Goal: Task Accomplishment & Management: Use online tool/utility

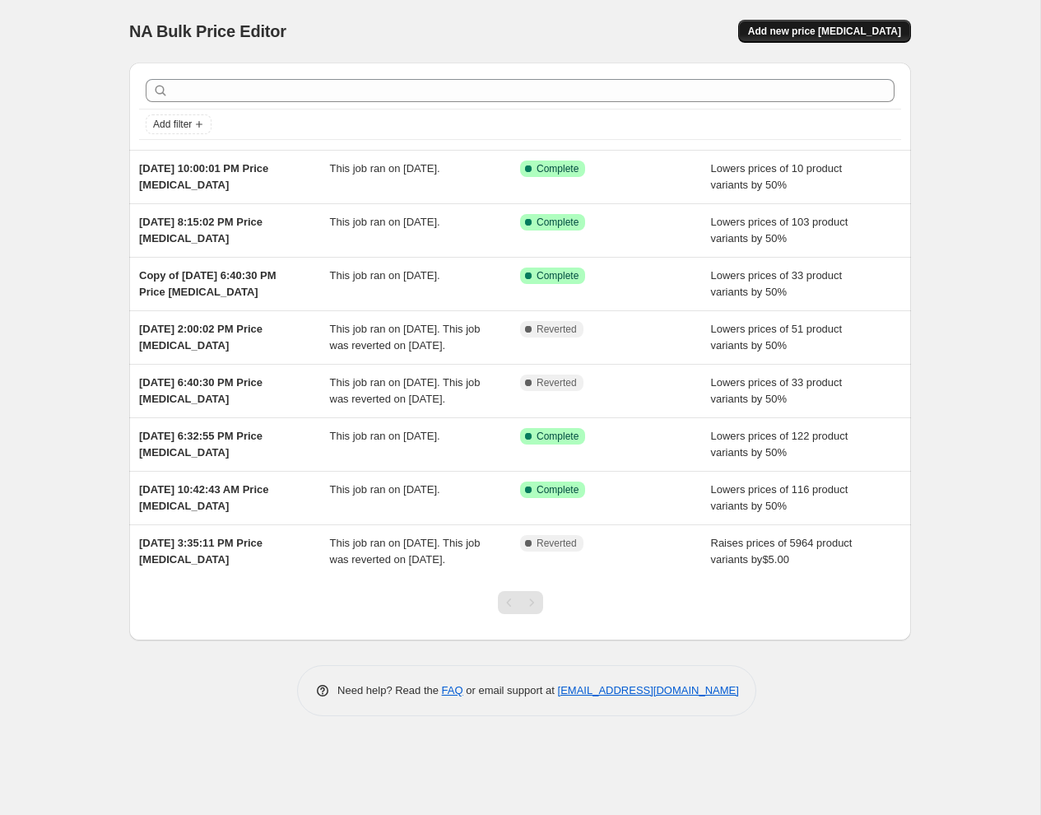
click at [785, 27] on span "Add new price [MEDICAL_DATA]" at bounding box center [824, 31] width 153 height 13
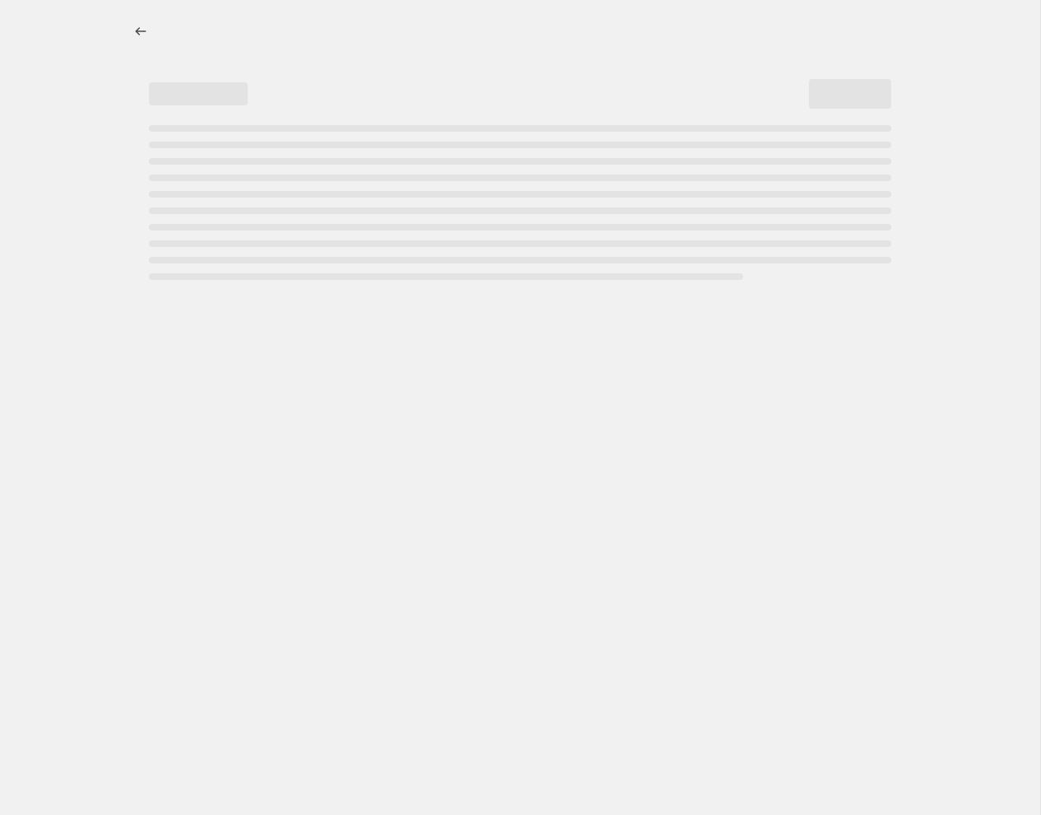
select select "percentage"
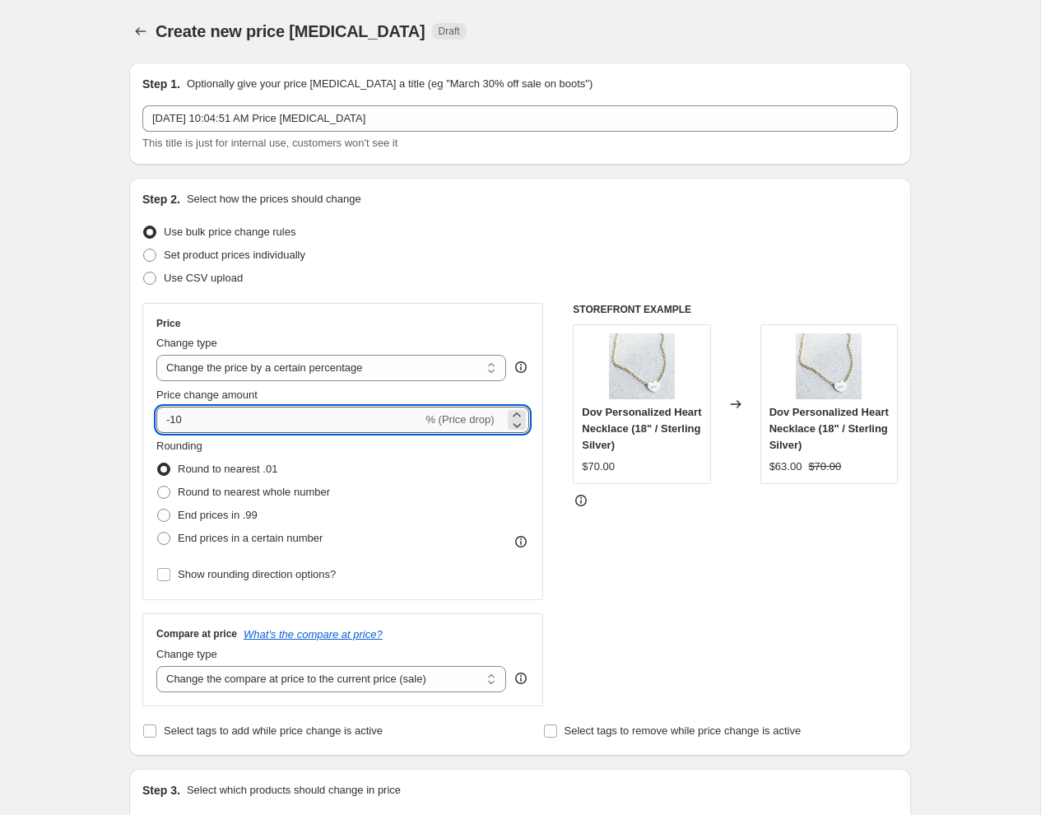
click at [209, 414] on input "-10" at bounding box center [289, 420] width 266 height 26
type input "-1"
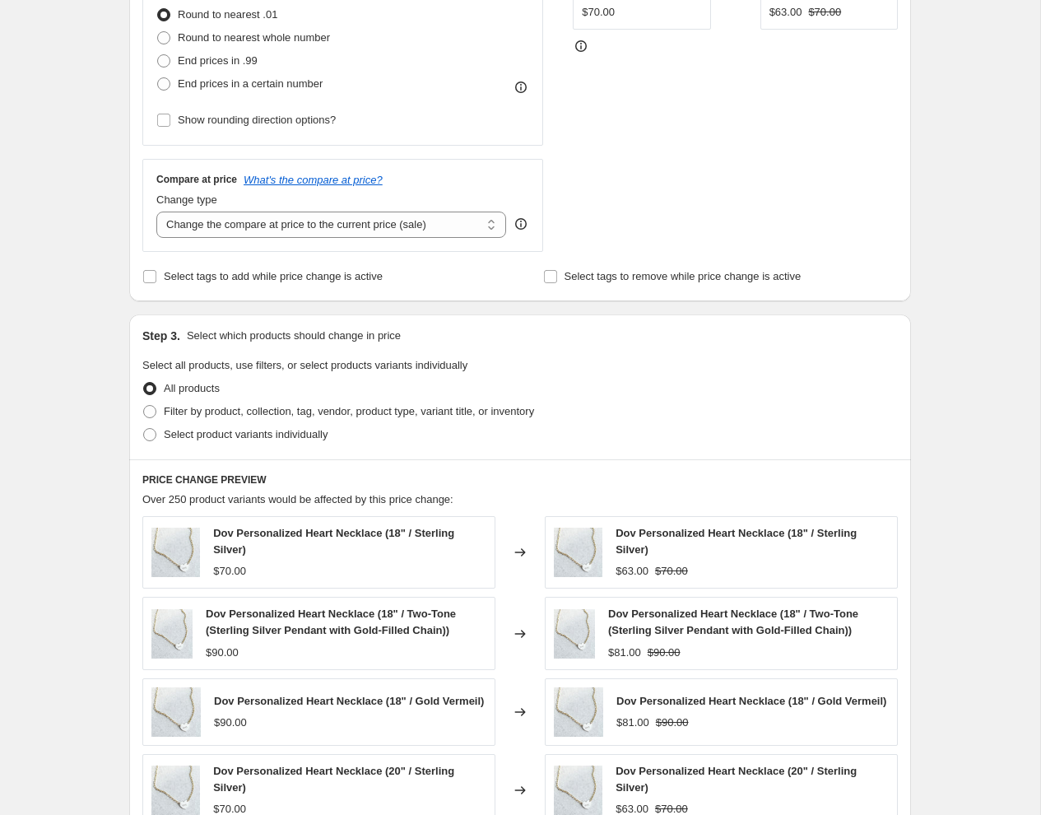
scroll to position [508, 0]
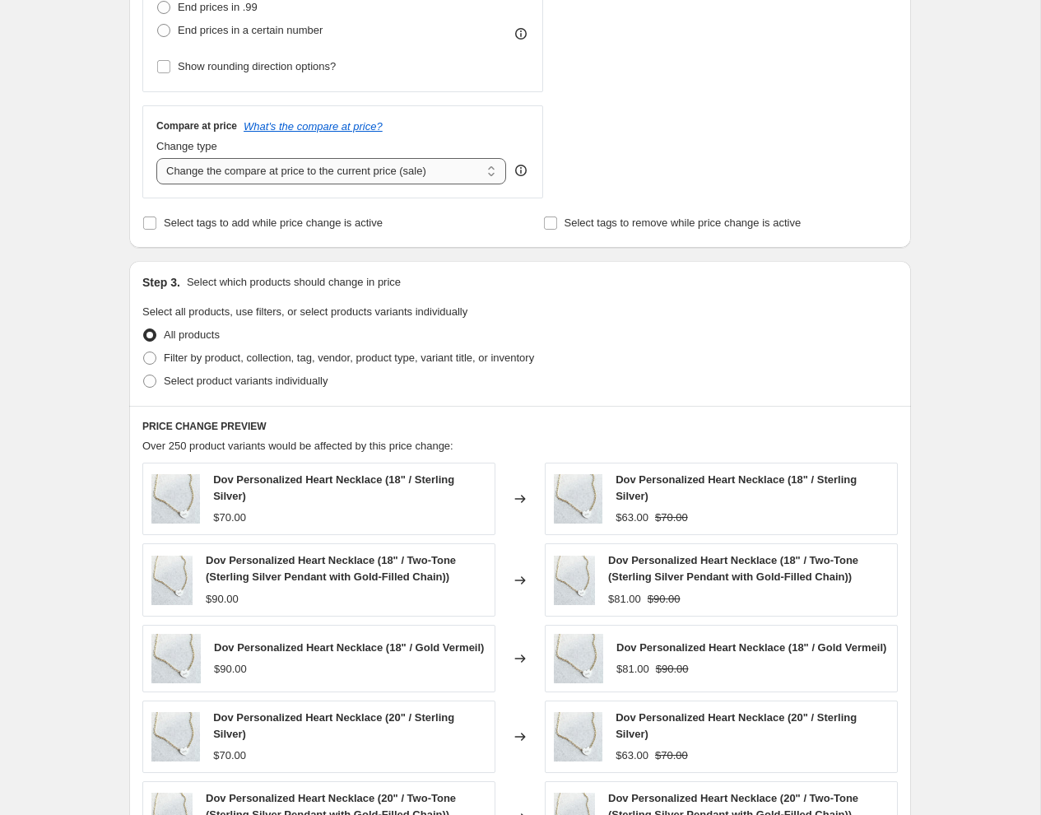
type input "-50"
click at [242, 168] on select "Change the compare at price to the current price (sale) Change the compare at p…" at bounding box center [331, 171] width 350 height 26
select select "remove"
click at [156, 158] on select "Change the compare at price to the current price (sale) Change the compare at p…" at bounding box center [331, 171] width 350 height 26
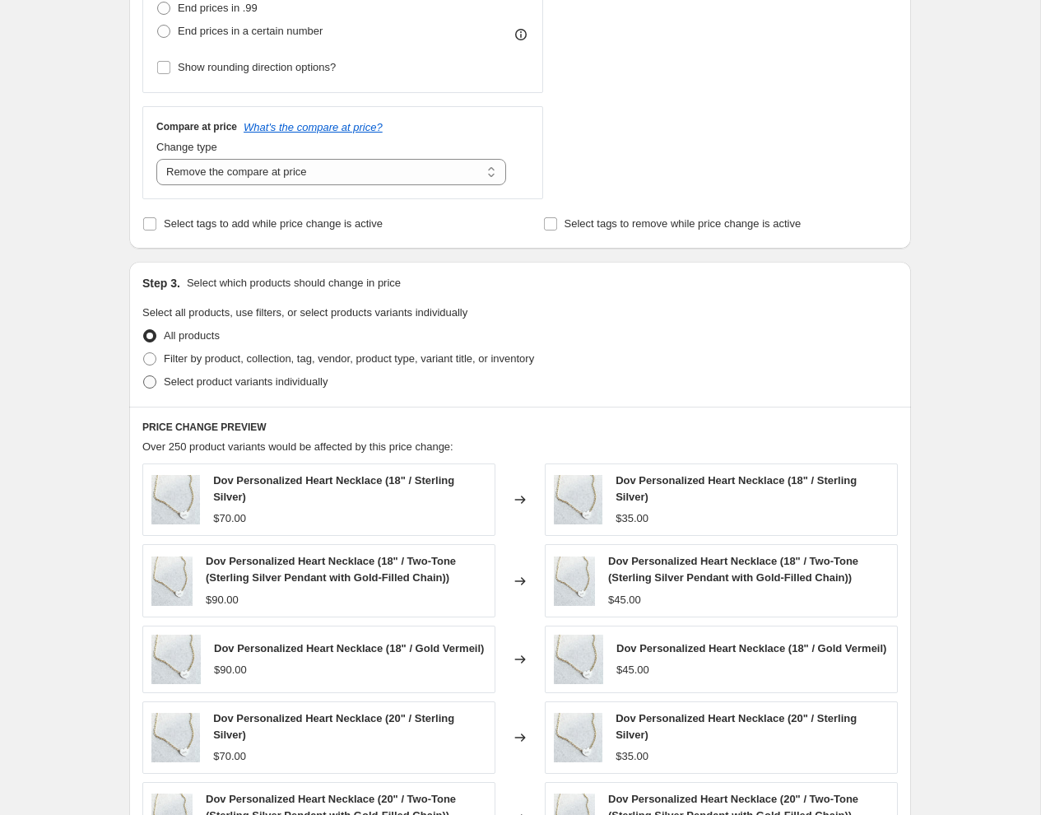
click at [151, 378] on span at bounding box center [149, 381] width 13 height 13
click at [144, 376] on input "Select product variants individually" at bounding box center [143, 375] width 1 height 1
radio input "true"
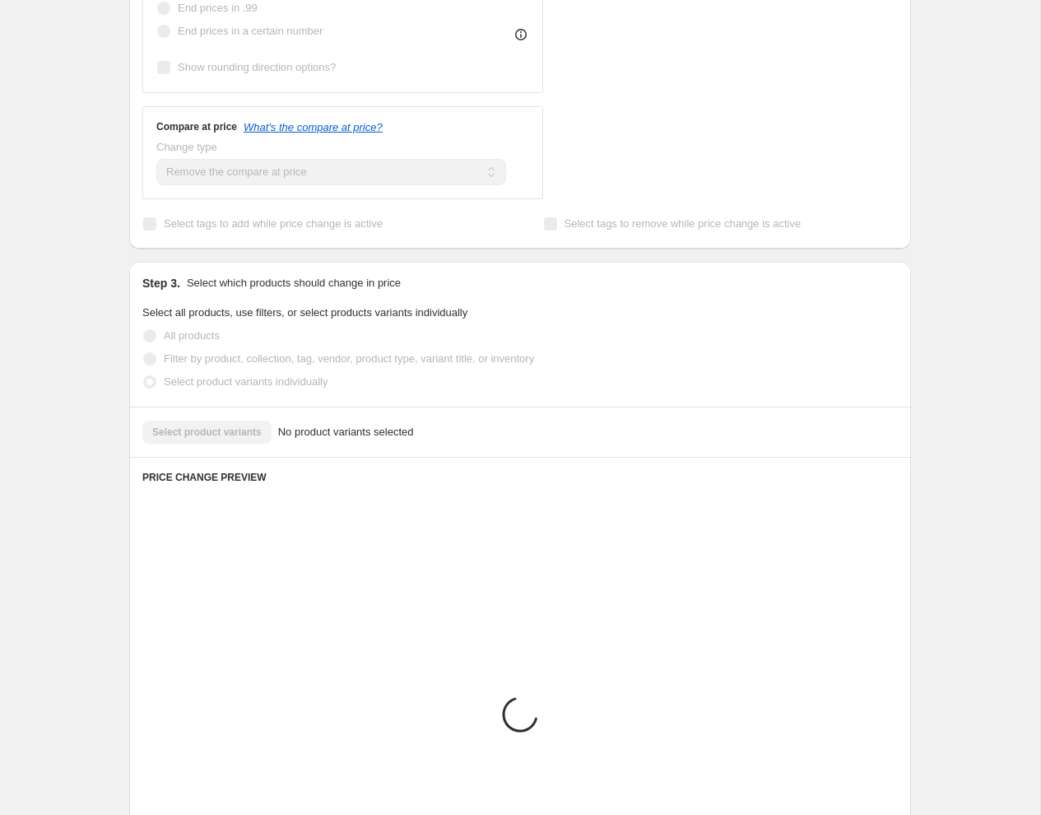
scroll to position [463, 0]
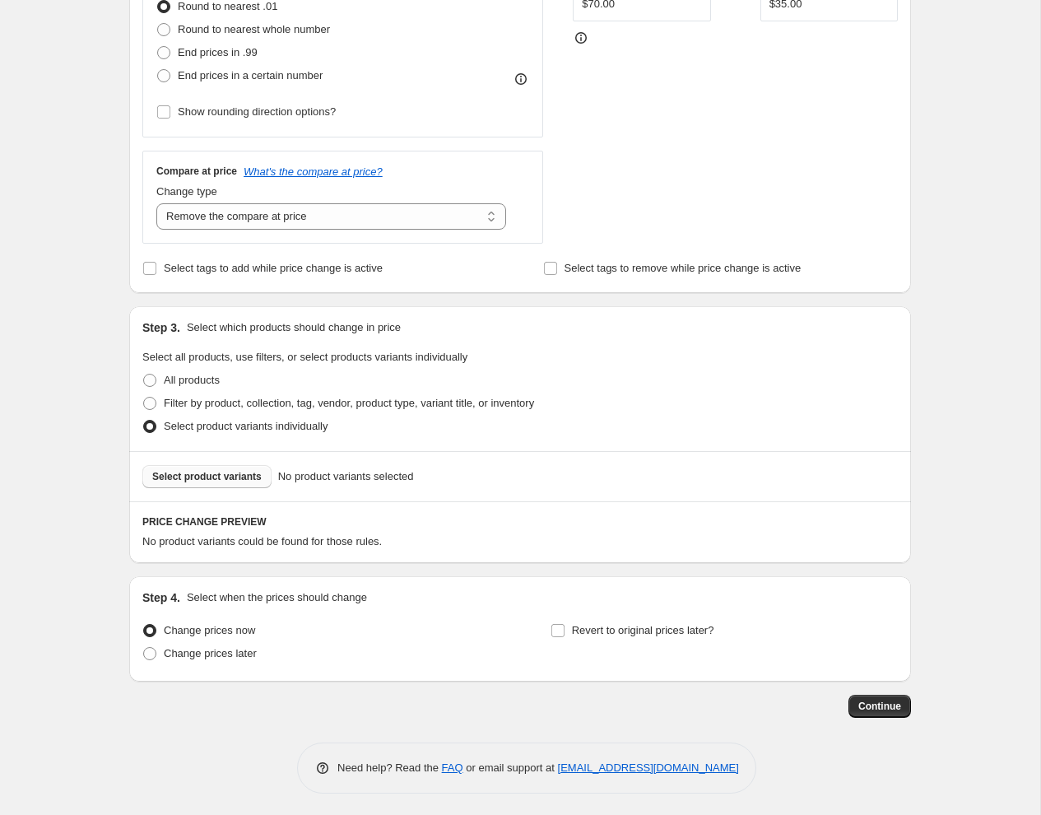
click at [215, 473] on span "Select product variants" at bounding box center [206, 476] width 109 height 13
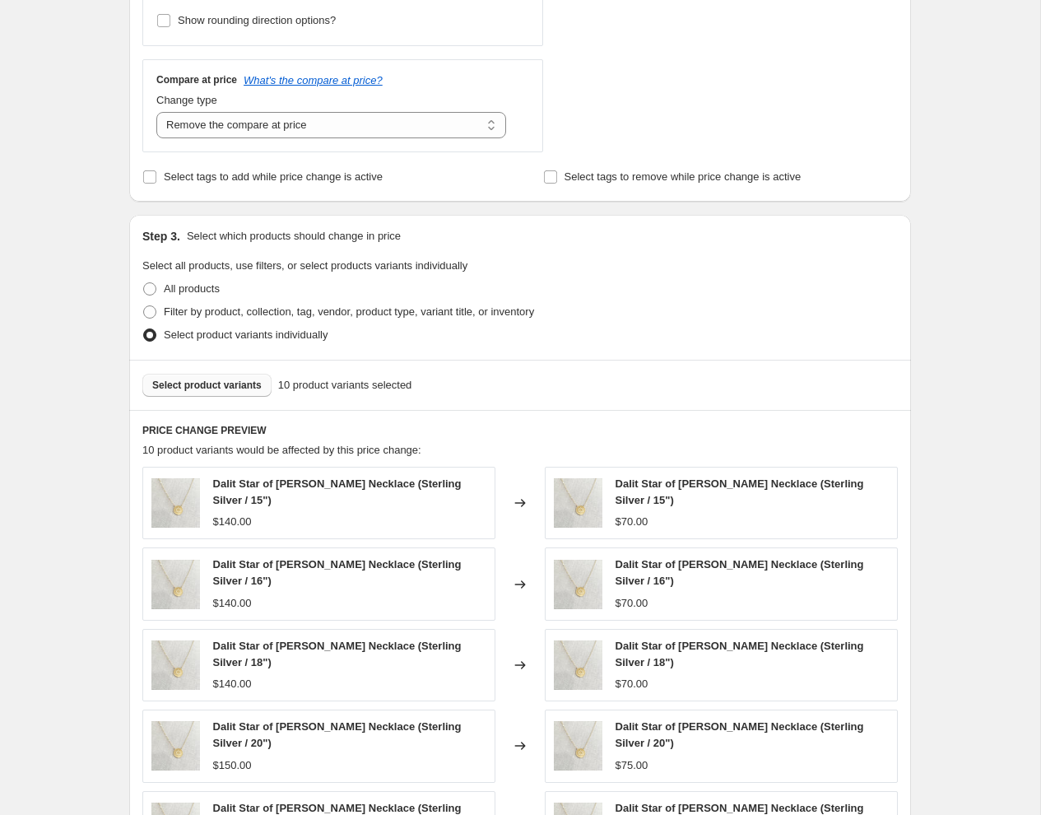
scroll to position [560, 0]
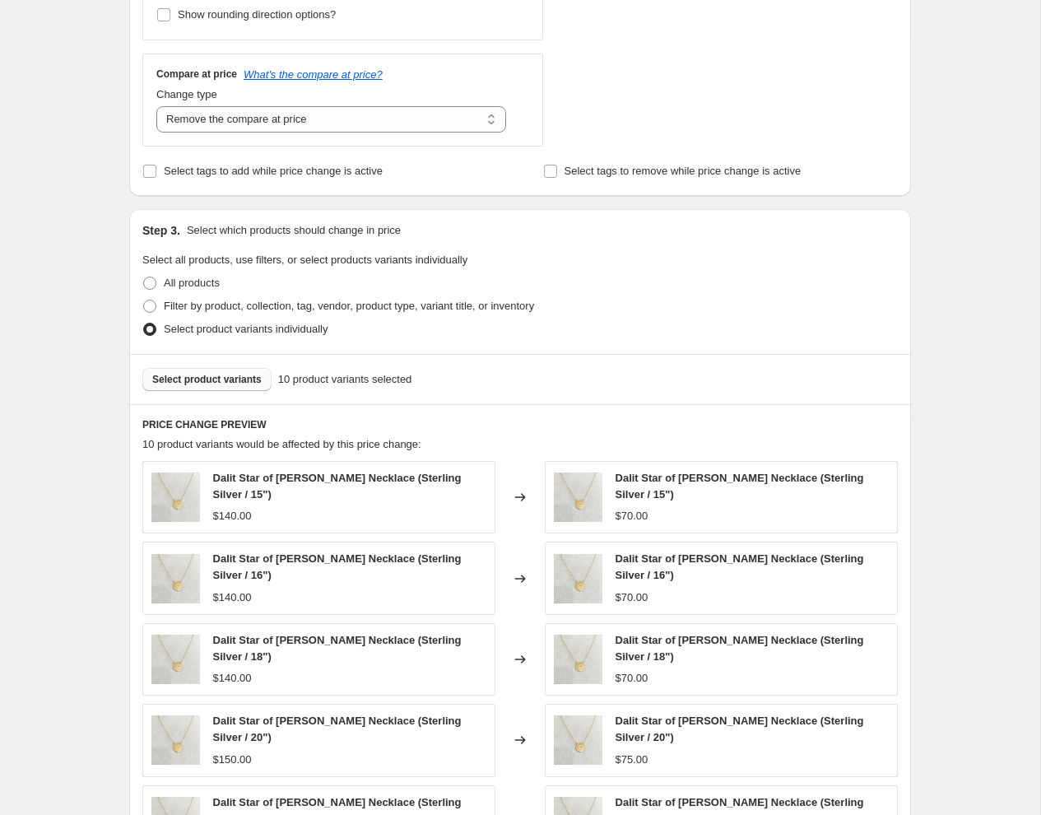
click at [192, 380] on span "Select product variants" at bounding box center [206, 379] width 109 height 13
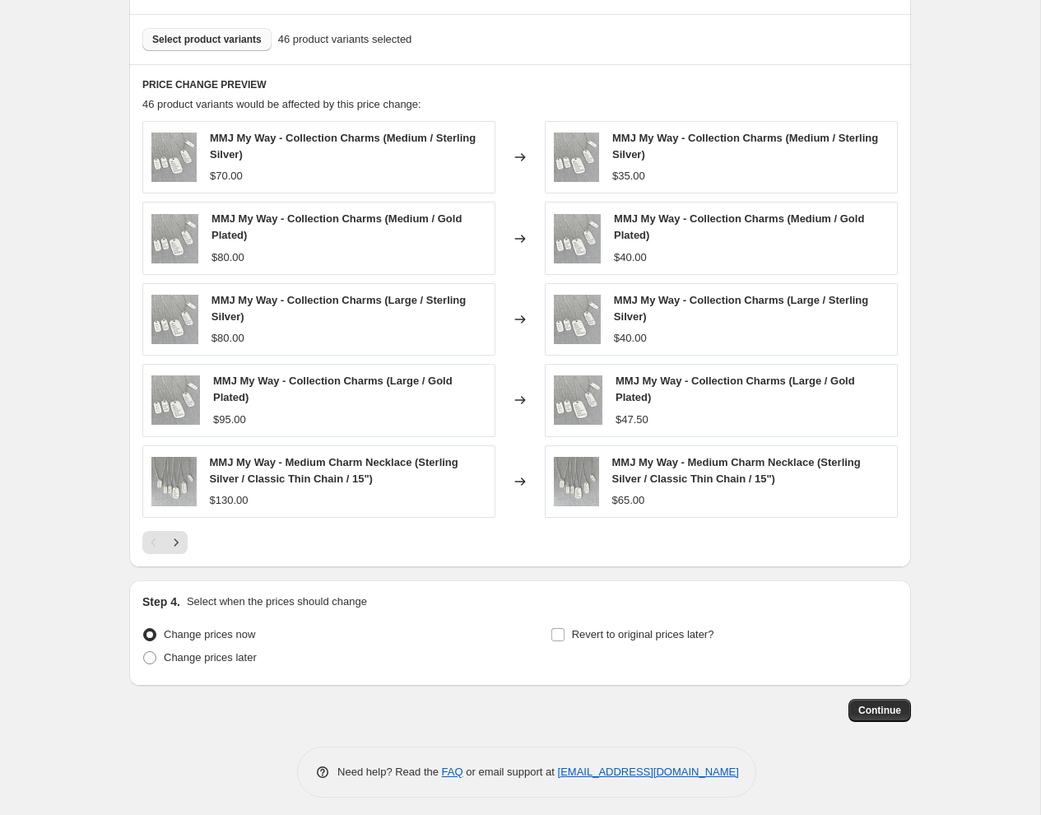
scroll to position [901, 0]
click at [875, 706] on span "Continue" at bounding box center [880, 708] width 43 height 13
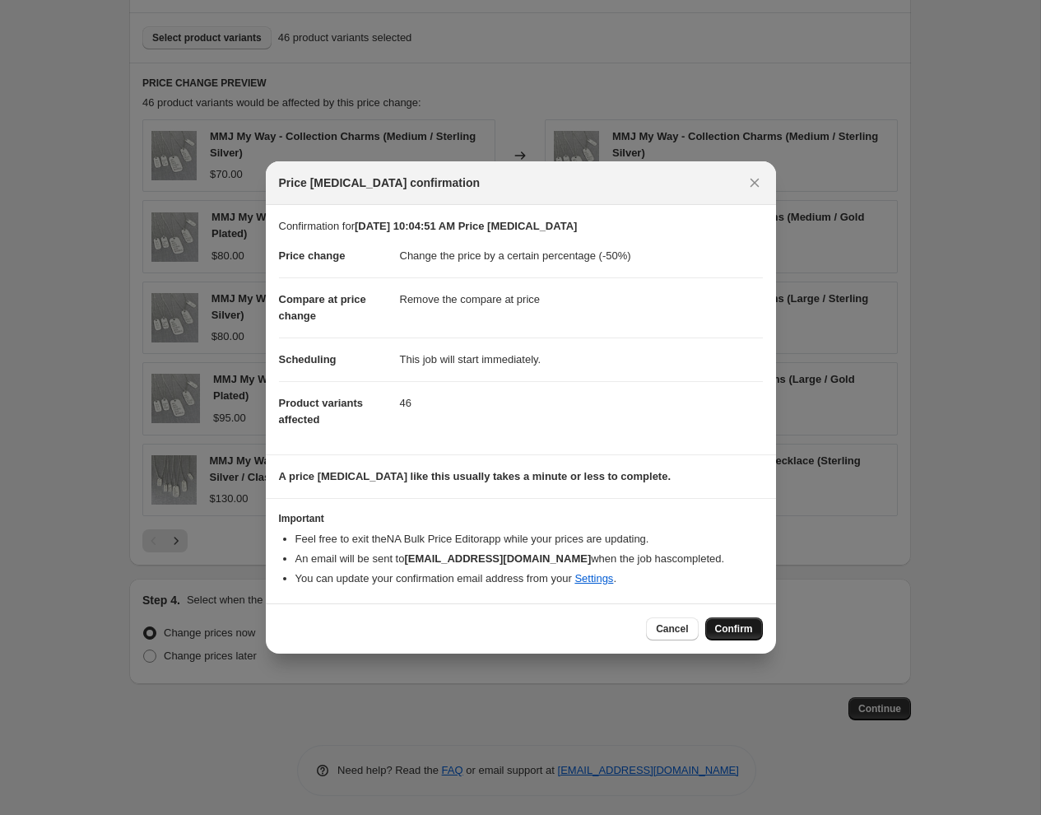
click at [734, 625] on span "Confirm" at bounding box center [734, 628] width 38 height 13
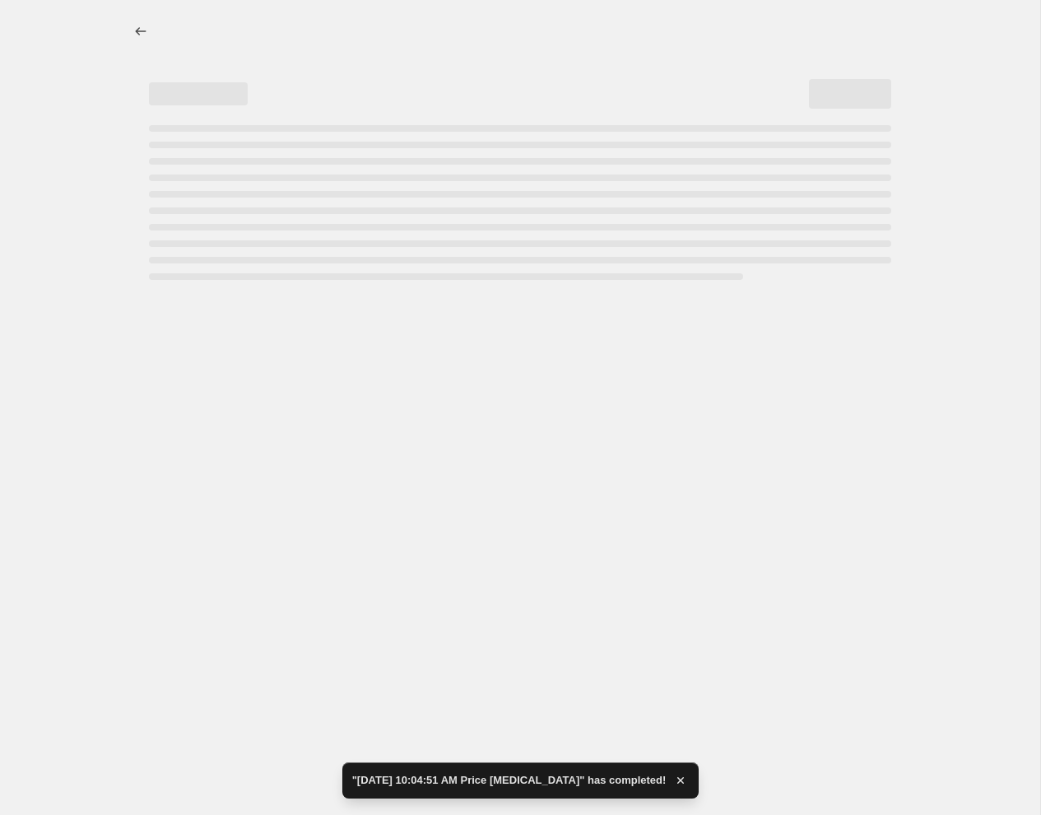
select select "percentage"
select select "remove"
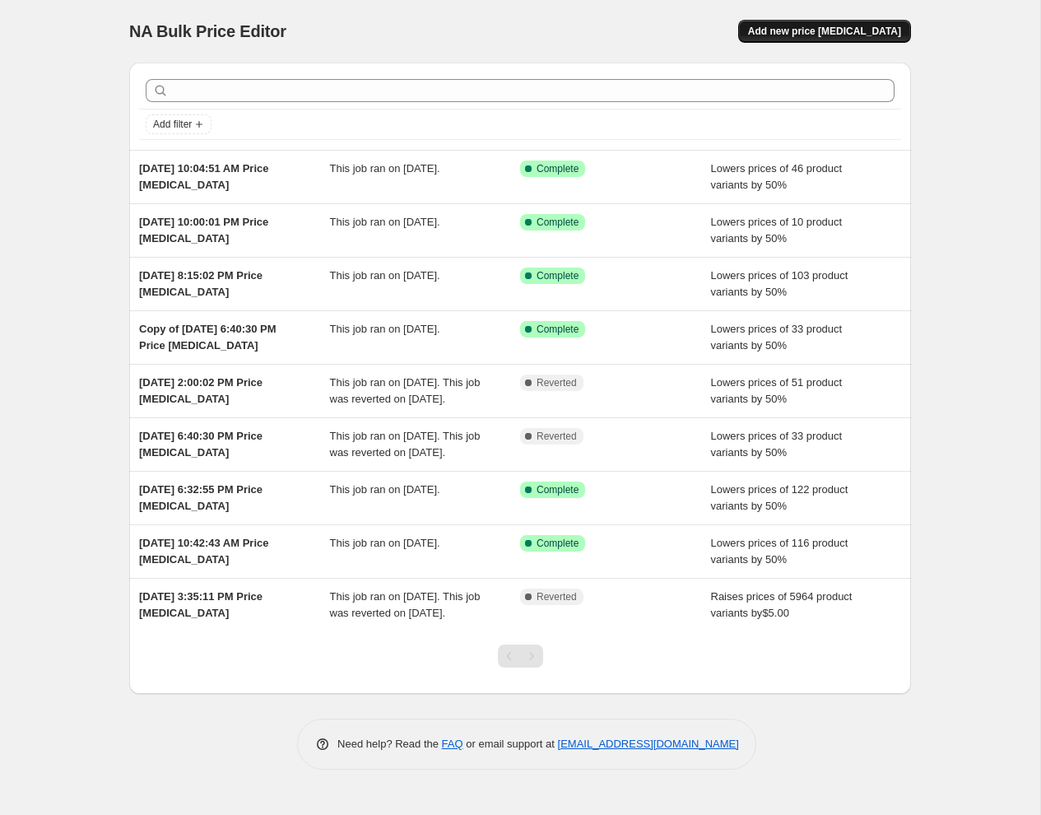
click at [775, 35] on button "Add new price [MEDICAL_DATA]" at bounding box center [824, 31] width 173 height 23
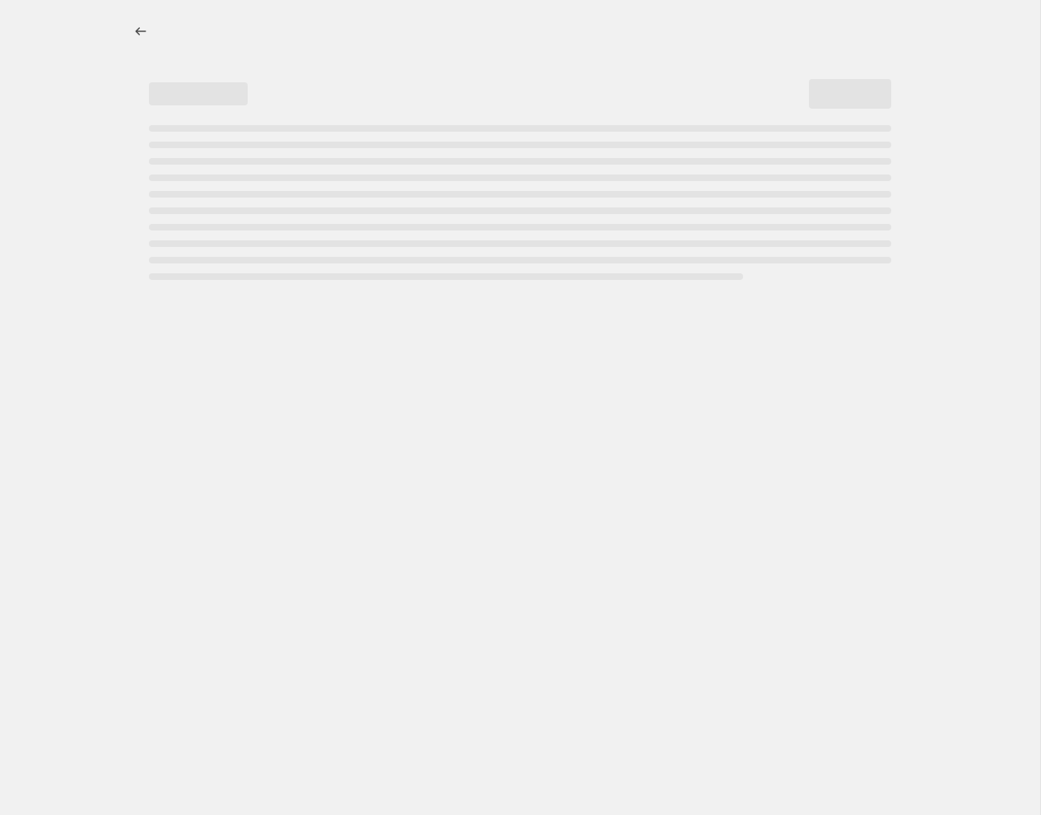
select select "percentage"
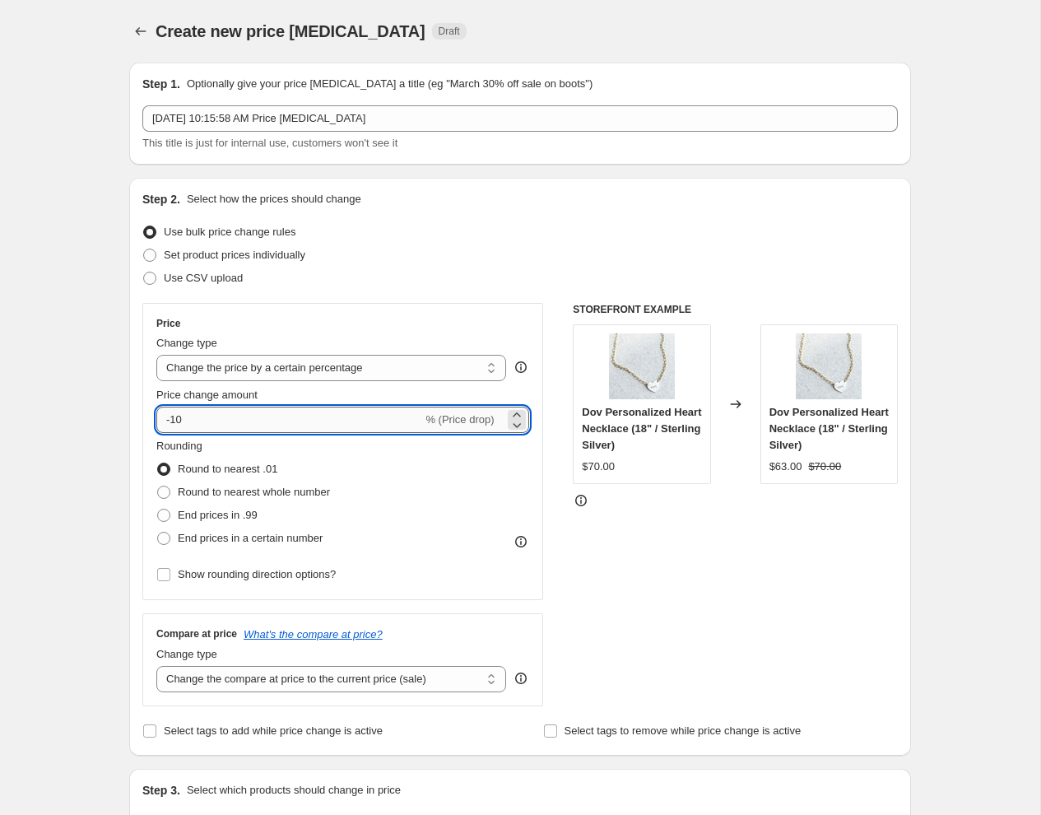
click at [205, 422] on input "-10" at bounding box center [289, 420] width 266 height 26
type input "-1"
type input "-50"
click at [169, 493] on span at bounding box center [163, 492] width 13 height 13
click at [158, 487] on input "Round to nearest whole number" at bounding box center [157, 486] width 1 height 1
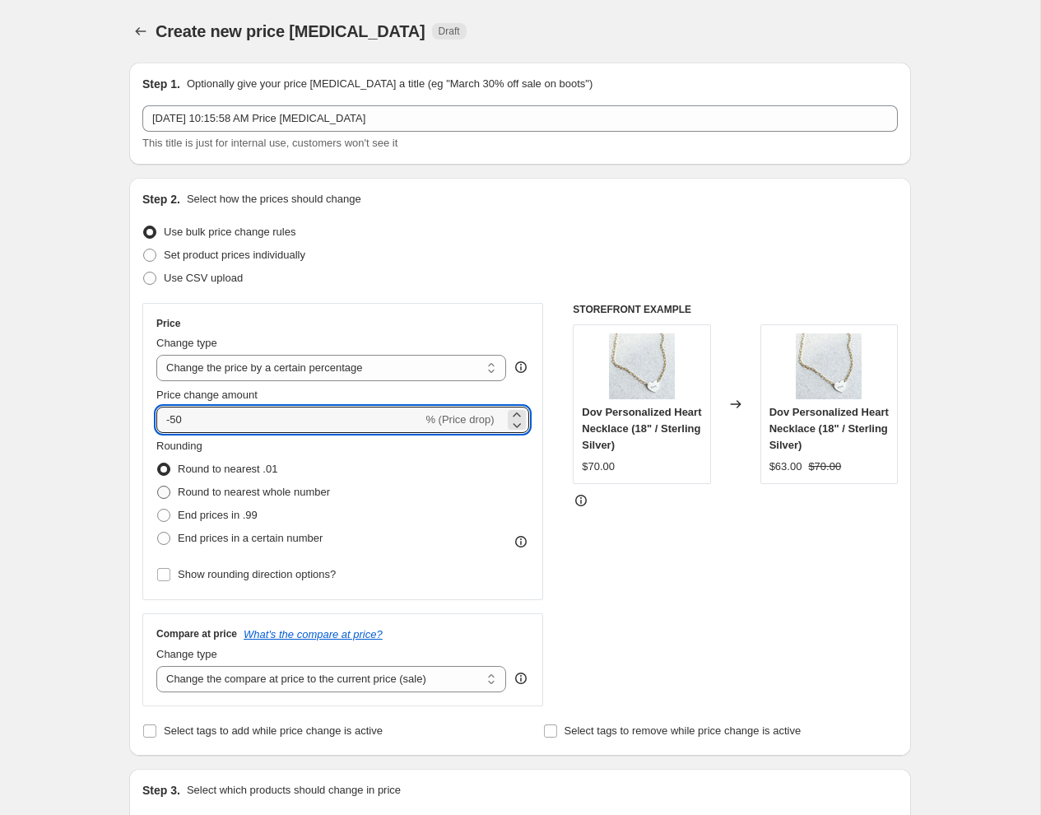
radio input "true"
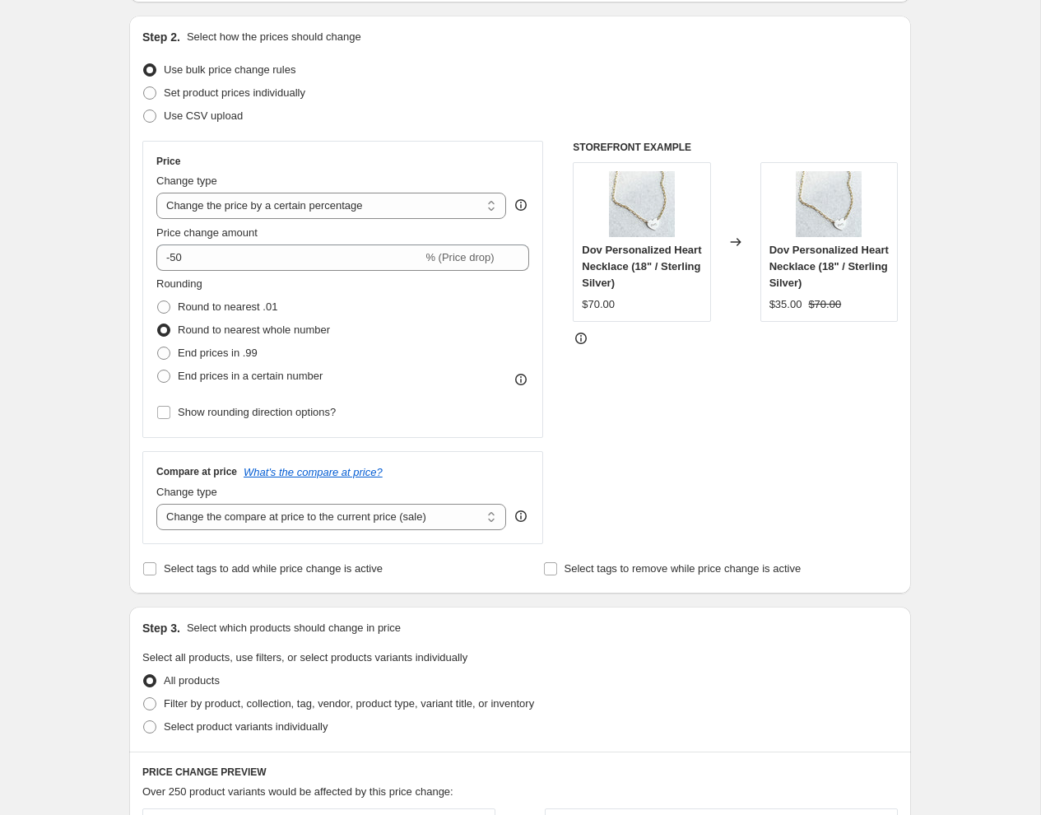
scroll to position [165, 0]
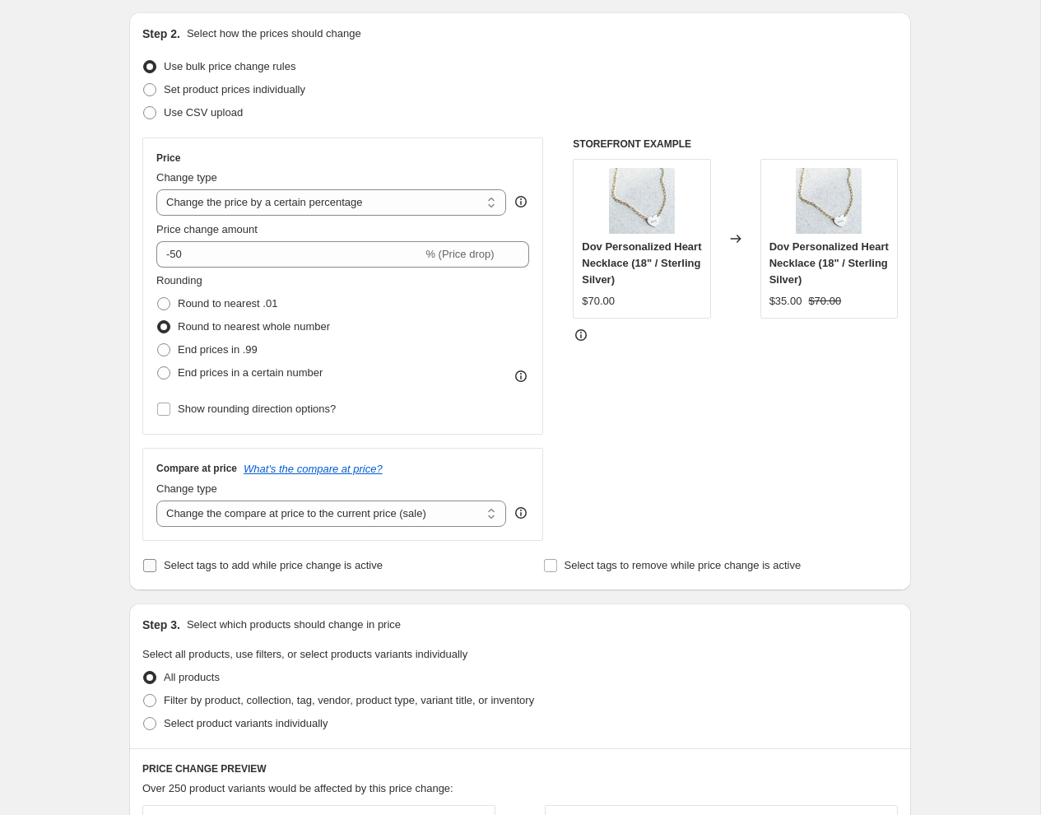
click at [149, 559] on input "Select tags to add while price change is active" at bounding box center [149, 565] width 13 height 13
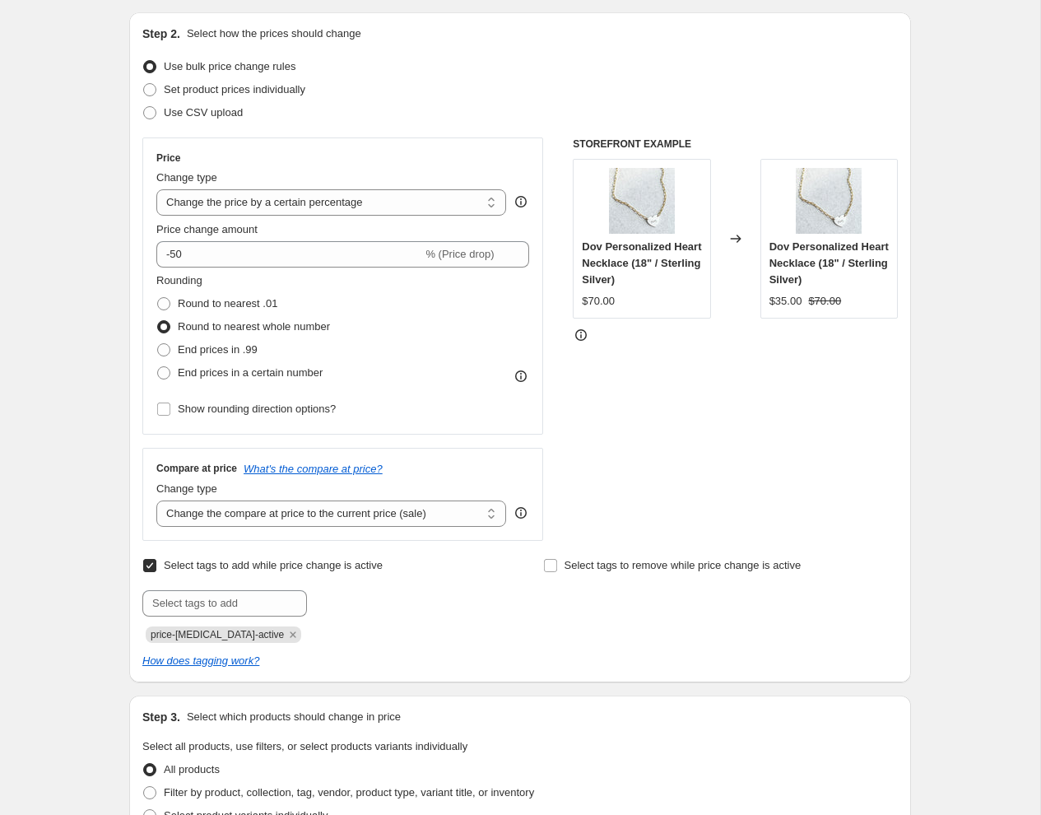
click at [147, 562] on input "Select tags to add while price change is active" at bounding box center [149, 565] width 13 height 13
checkbox input "false"
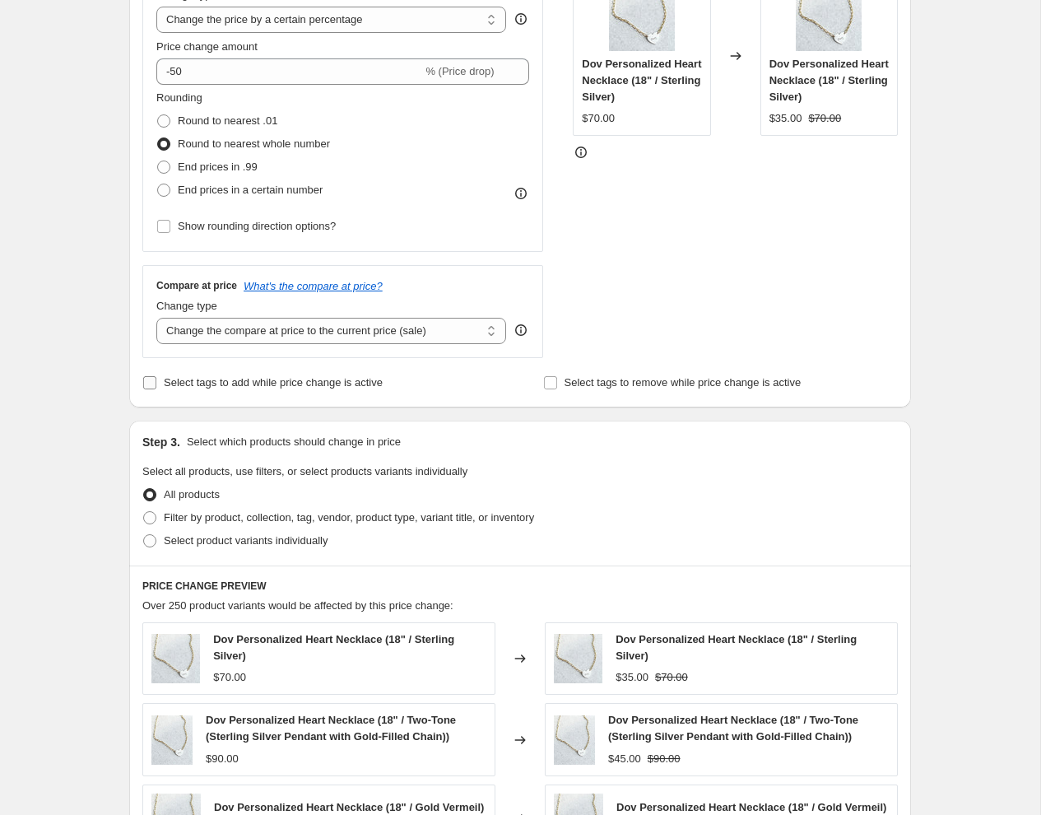
scroll to position [365, 0]
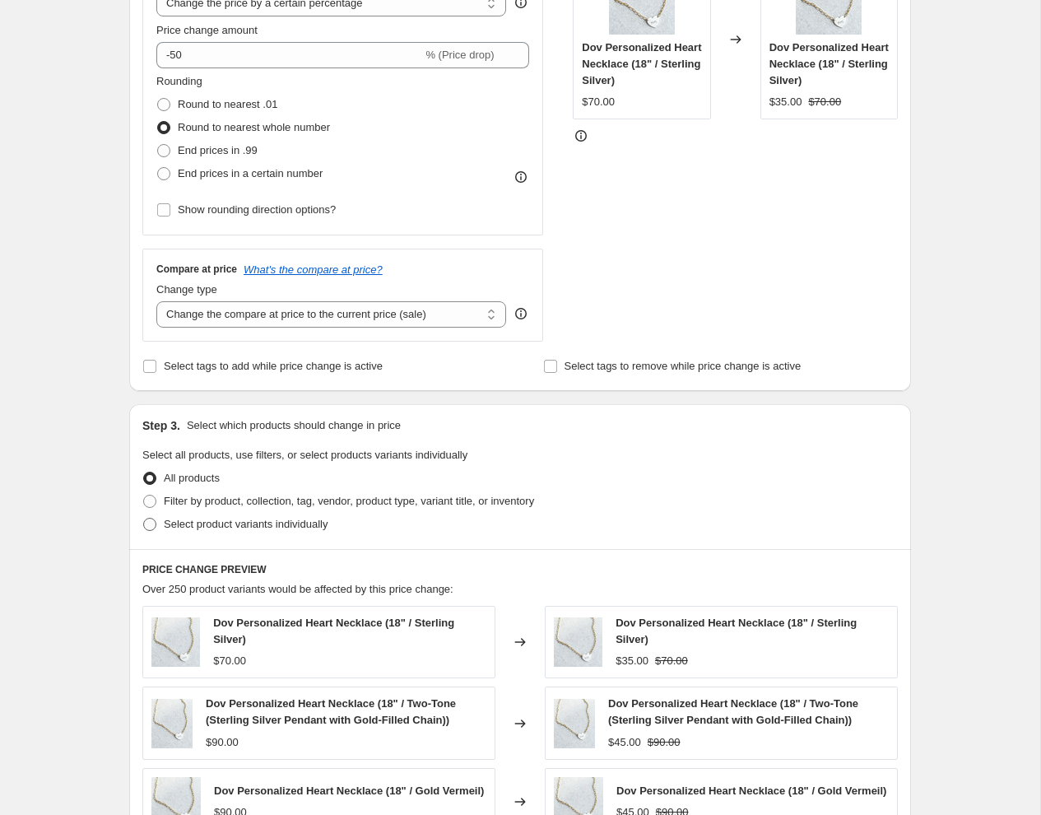
click at [152, 525] on span at bounding box center [149, 524] width 13 height 13
click at [144, 519] on input "Select product variants individually" at bounding box center [143, 518] width 1 height 1
radio input "true"
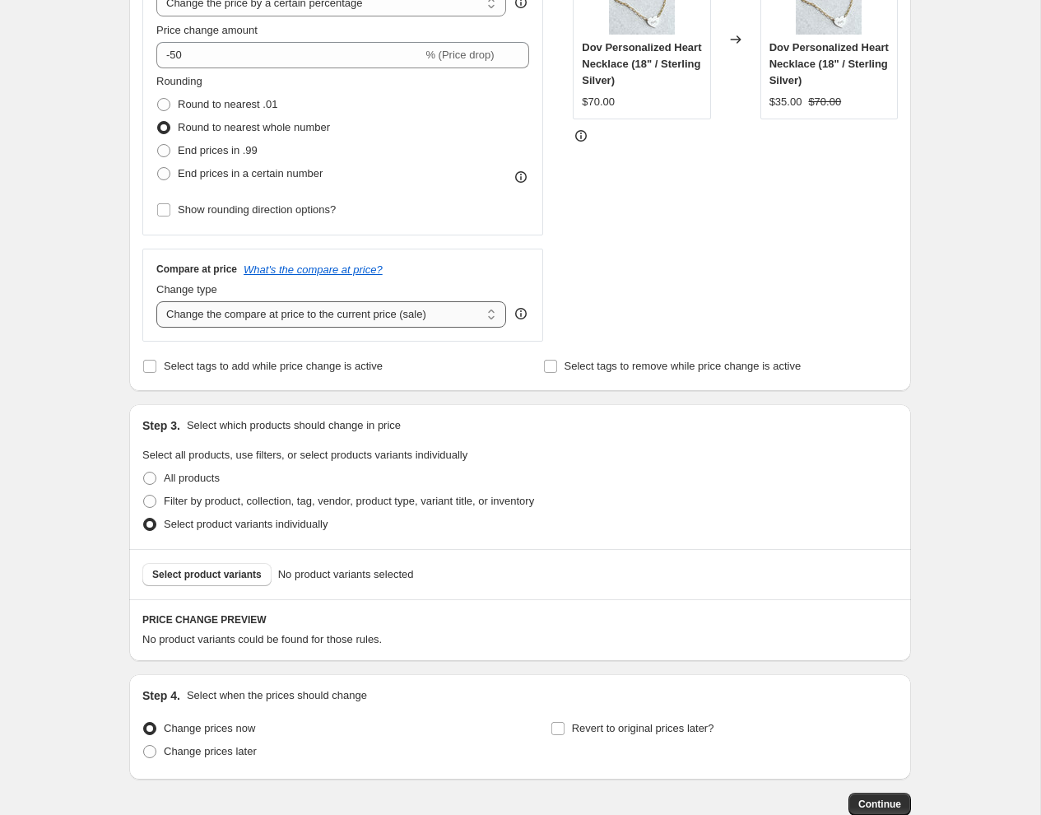
click at [268, 311] on select "Change the compare at price to the current price (sale) Change the compare at p…" at bounding box center [331, 314] width 350 height 26
select select "remove"
click at [156, 301] on select "Change the compare at price to the current price (sale) Change the compare at p…" at bounding box center [331, 314] width 350 height 26
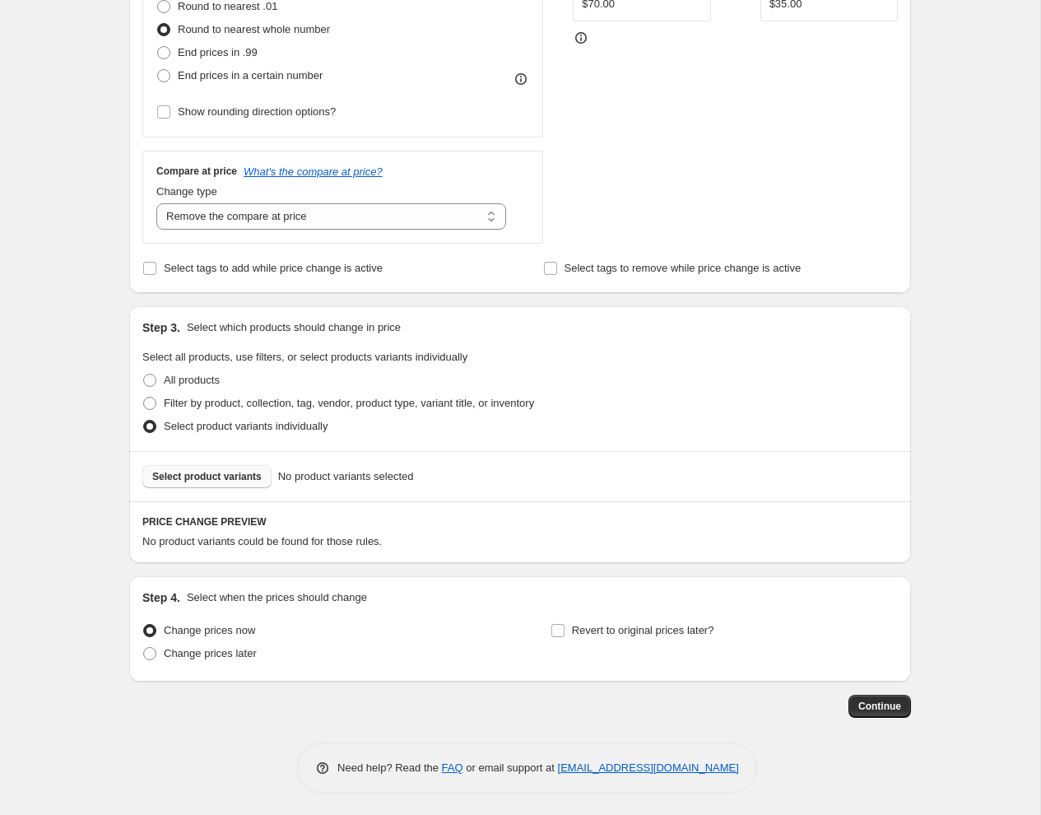
click at [236, 475] on span "Select product variants" at bounding box center [206, 476] width 109 height 13
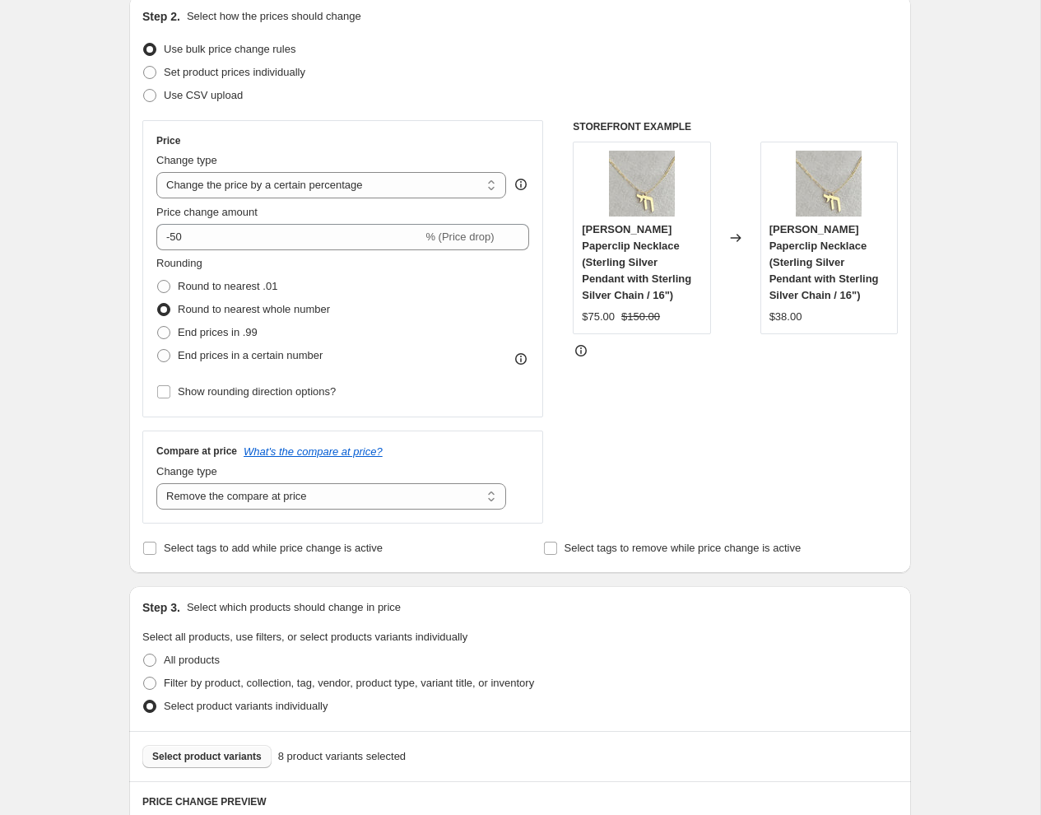
scroll to position [0, 0]
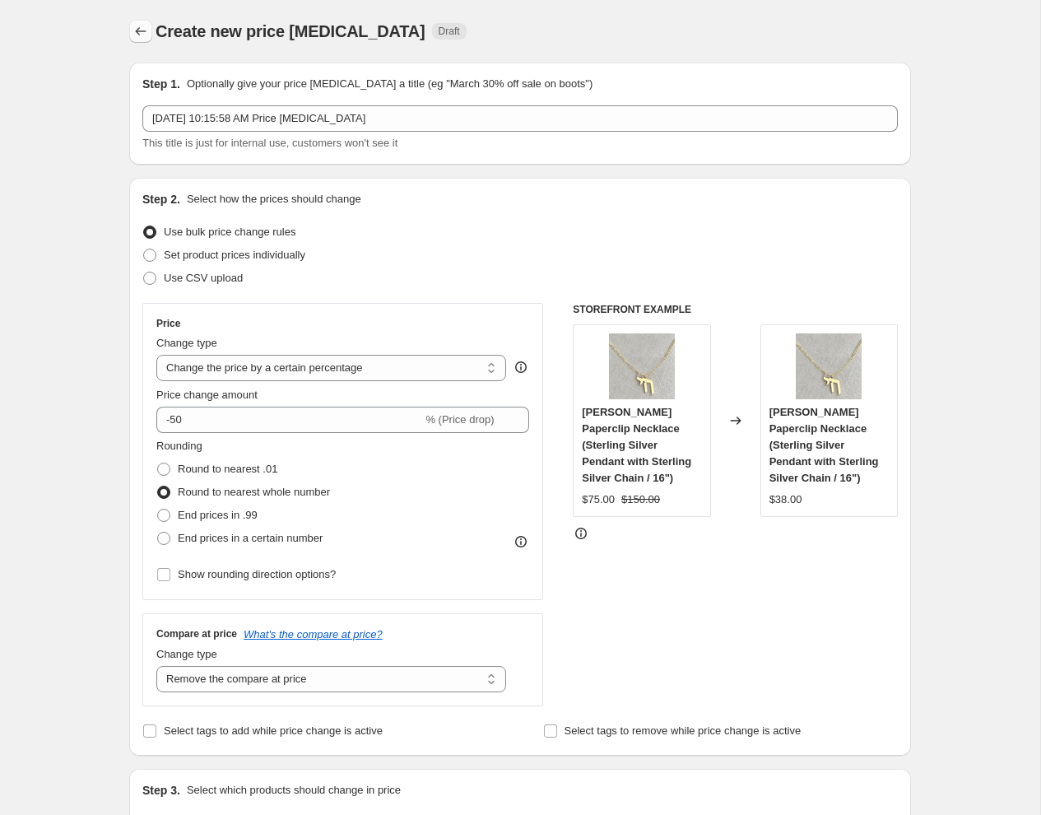
click at [137, 27] on icon "Price change jobs" at bounding box center [141, 31] width 16 height 16
